Goal: Navigation & Orientation: Find specific page/section

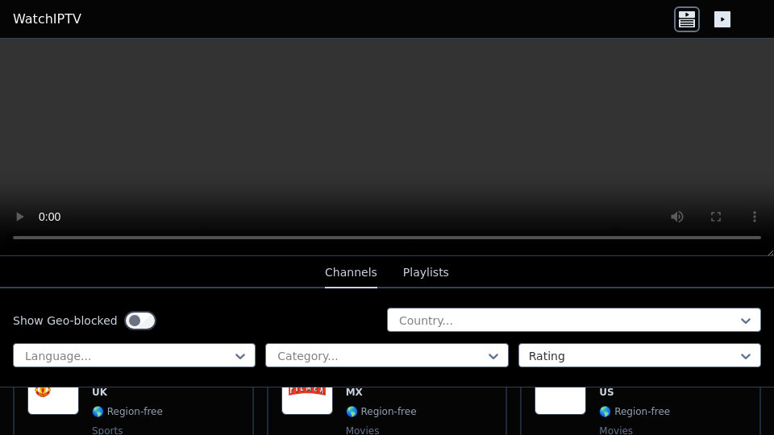
scroll to position [483, 0]
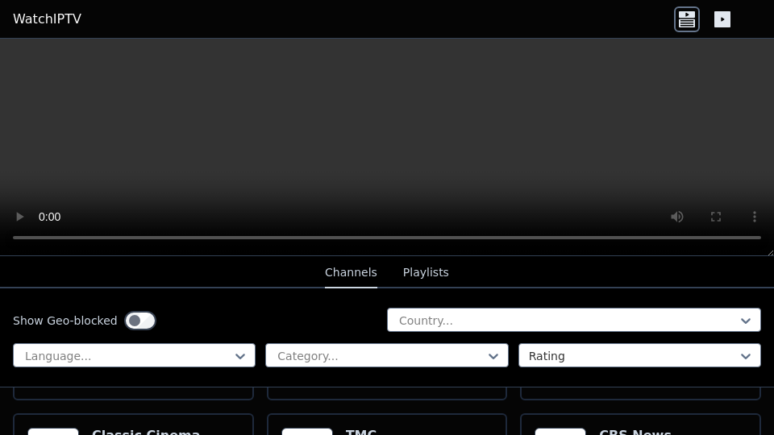
click at [348, 270] on button "Channels" at bounding box center [351, 273] width 52 height 31
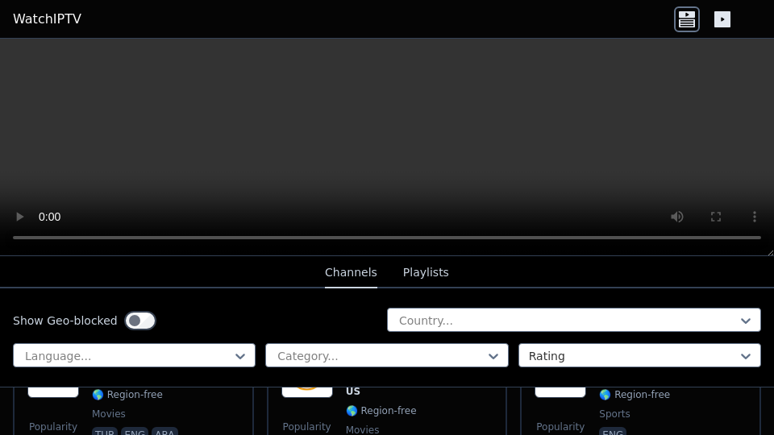
scroll to position [1151, 0]
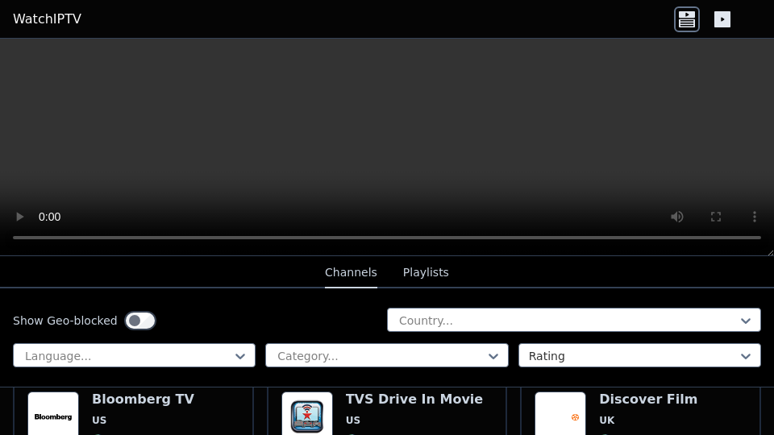
click at [431, 271] on button "Playlists" at bounding box center [426, 273] width 46 height 31
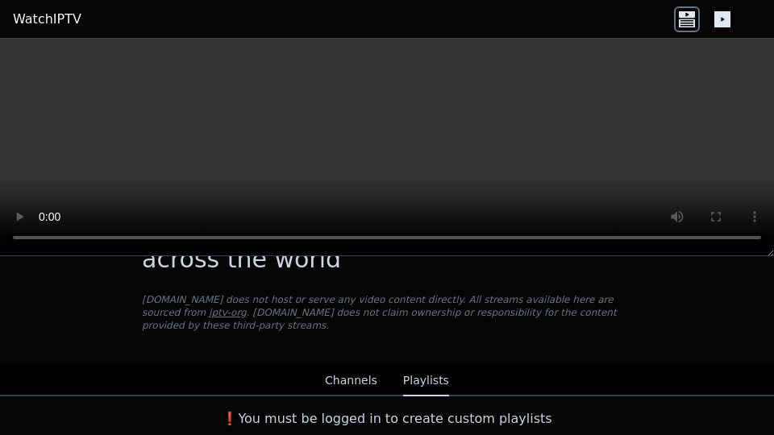
scroll to position [56, 0]
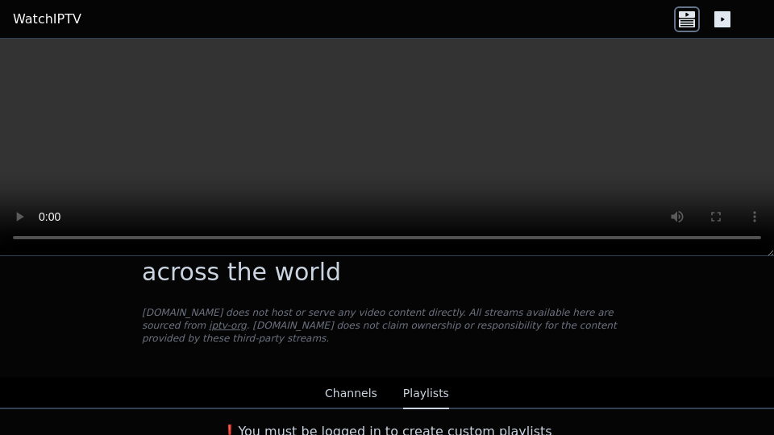
click at [341, 385] on button "Channels" at bounding box center [351, 394] width 52 height 31
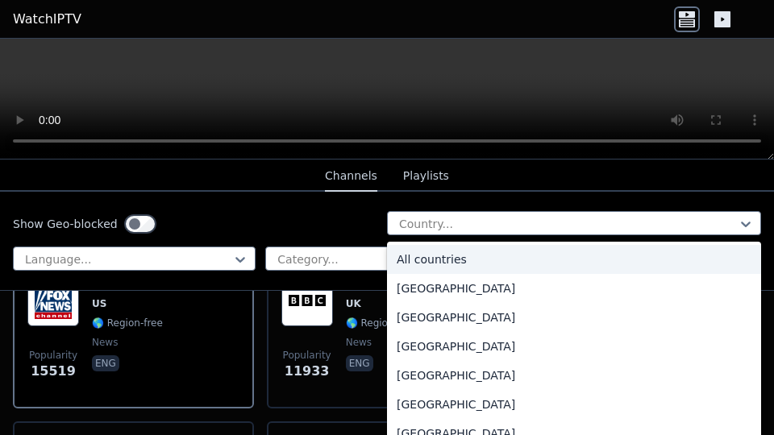
scroll to position [224, 0]
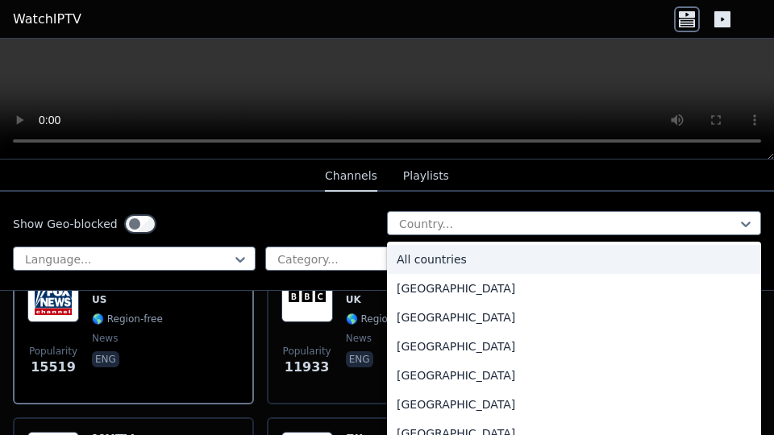
click at [367, 229] on div "Show Geo-blocked 206 results available. Use Up and Down to choose options, pres…" at bounding box center [387, 224] width 748 height 26
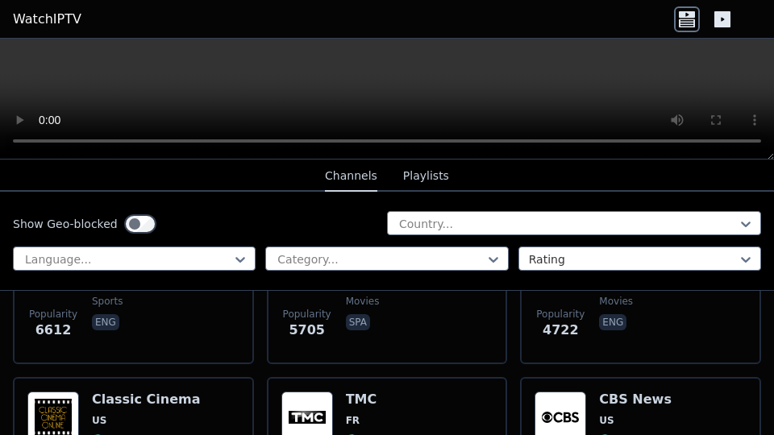
scroll to position [541, 0]
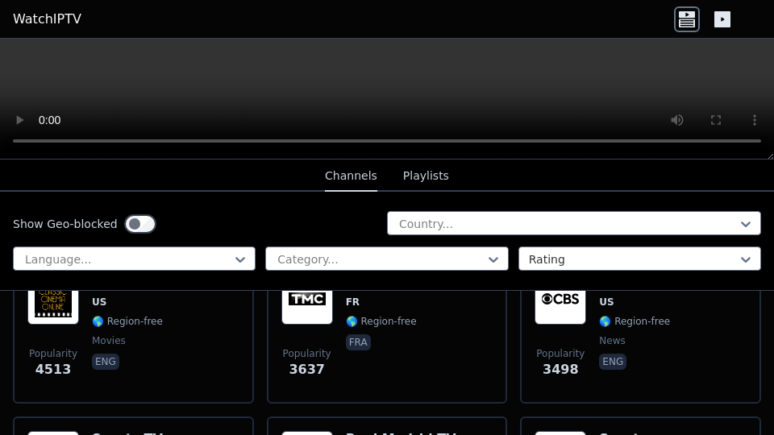
click at [0, 234] on div "Show Geo-blocked Country... Language... Category... Rating" at bounding box center [387, 241] width 774 height 99
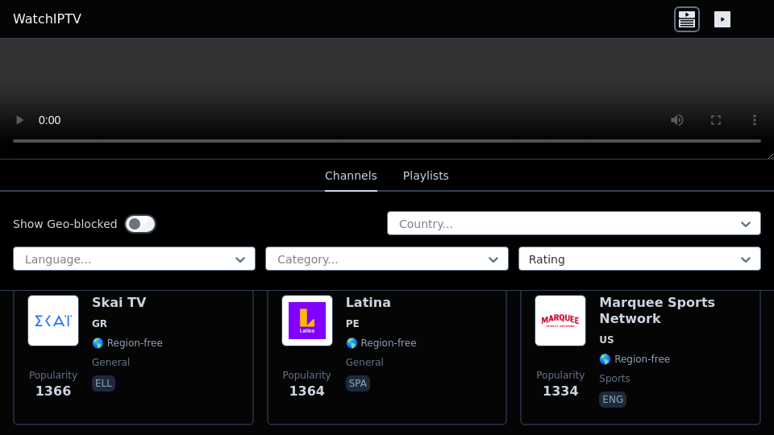
scroll to position [2734, 0]
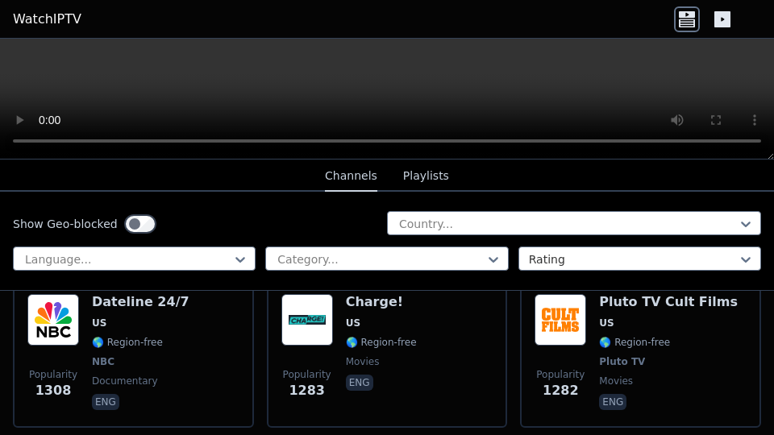
click at [68, 319] on img at bounding box center [53, 320] width 52 height 52
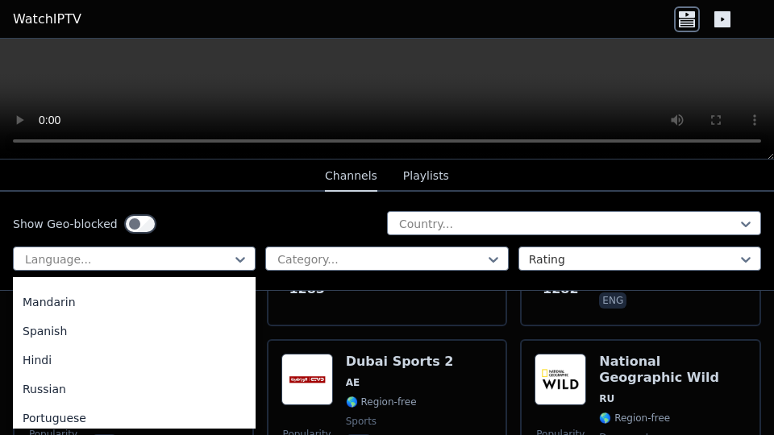
scroll to position [117, 0]
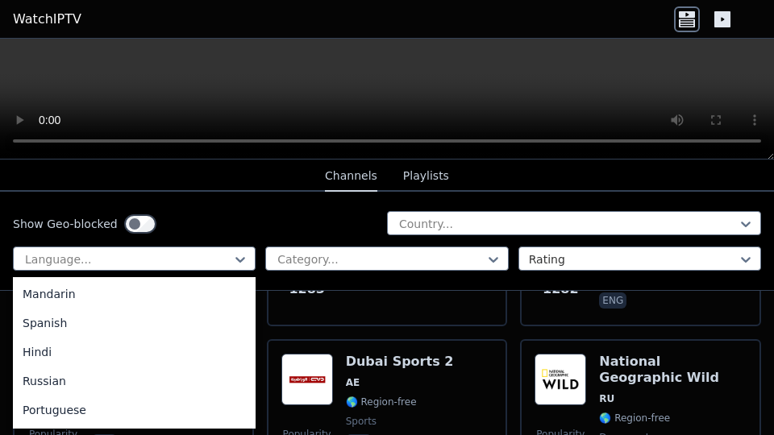
click at [184, 417] on div "Portuguese" at bounding box center [134, 410] width 243 height 29
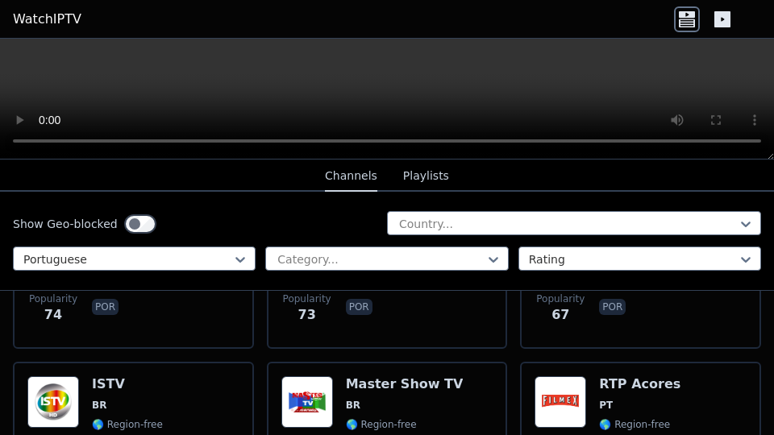
scroll to position [2404, 0]
